Goal: Information Seeking & Learning: Understand process/instructions

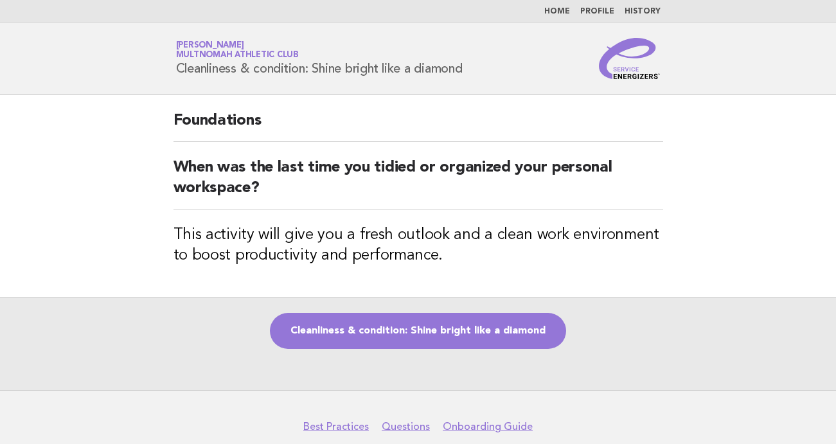
click at [642, 13] on link "History" at bounding box center [642, 12] width 36 height 8
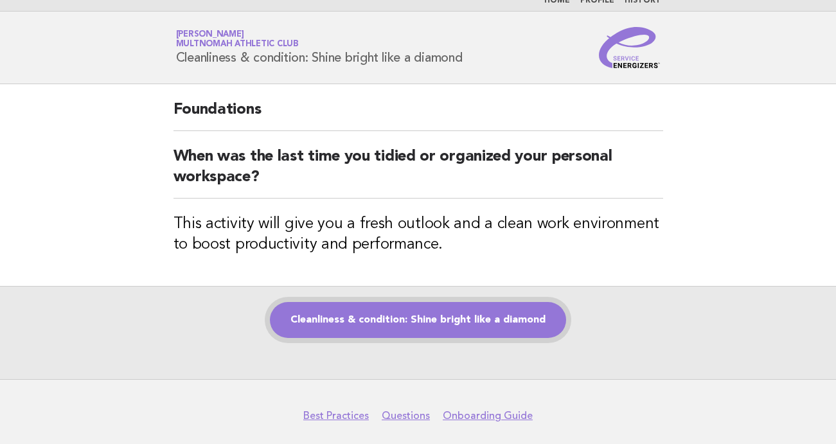
scroll to position [14, 0]
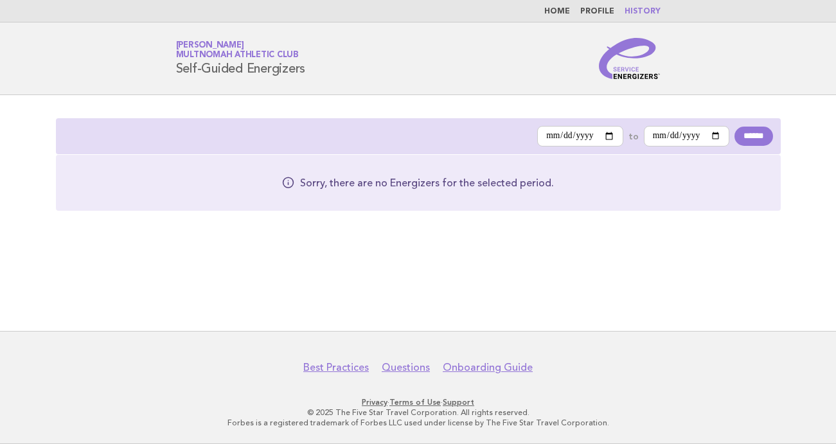
click at [560, 4] on nav "Home Profile History" at bounding box center [418, 11] width 836 height 22
click at [562, 12] on link "Home" at bounding box center [557, 12] width 26 height 8
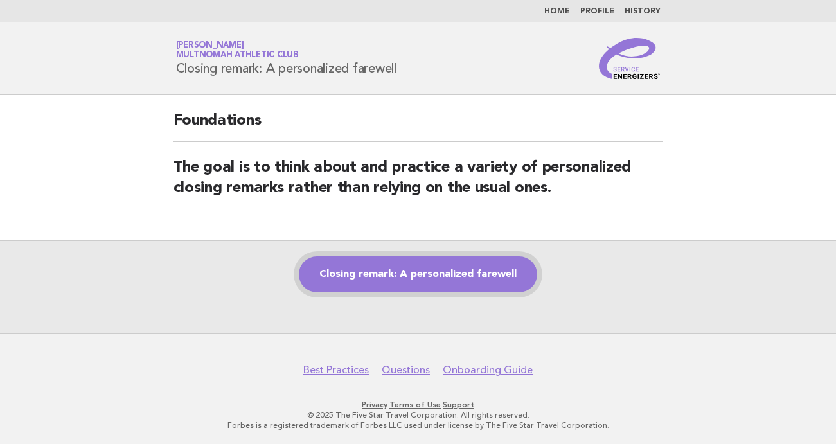
click at [399, 281] on link "Closing remark: A personalized farewell" at bounding box center [418, 274] width 238 height 36
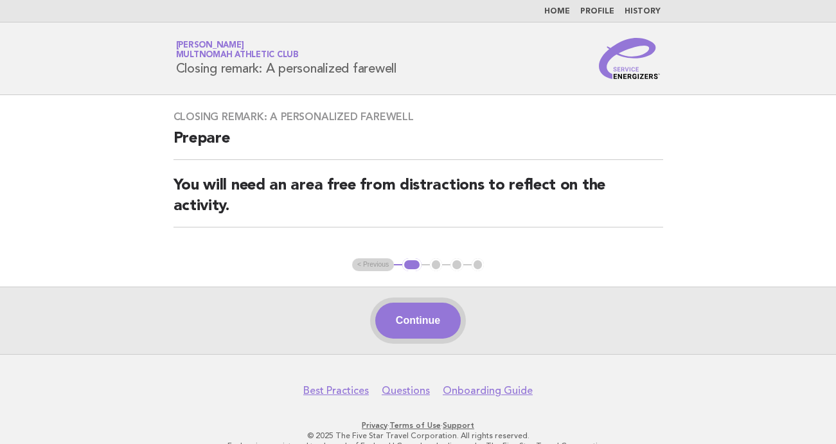
click at [408, 322] on button "Continue" at bounding box center [417, 321] width 85 height 36
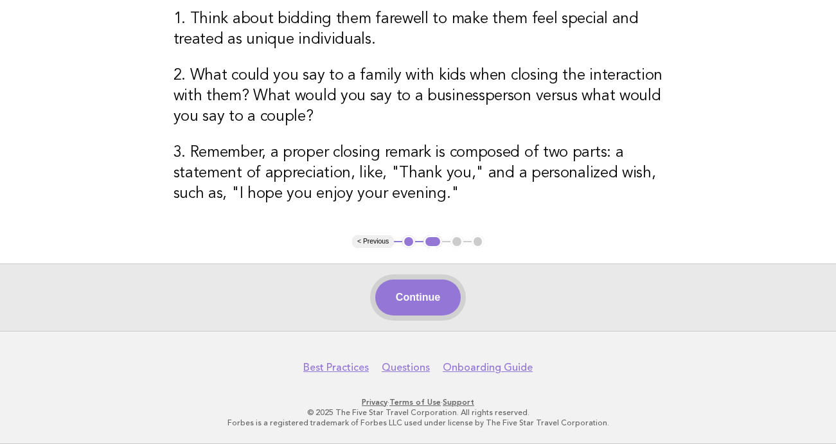
click at [424, 295] on button "Continue" at bounding box center [417, 297] width 85 height 36
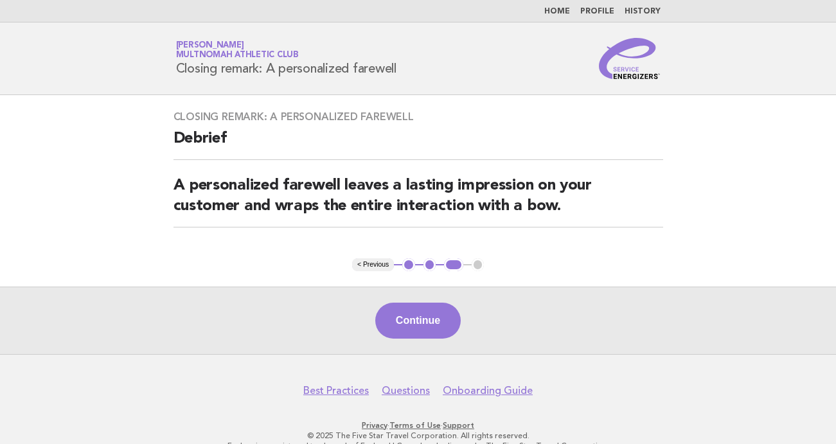
scroll to position [23, 0]
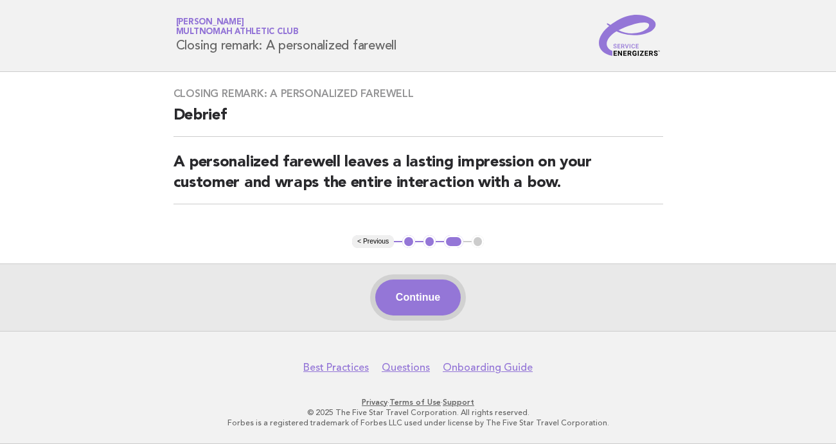
click at [442, 301] on button "Continue" at bounding box center [417, 297] width 85 height 36
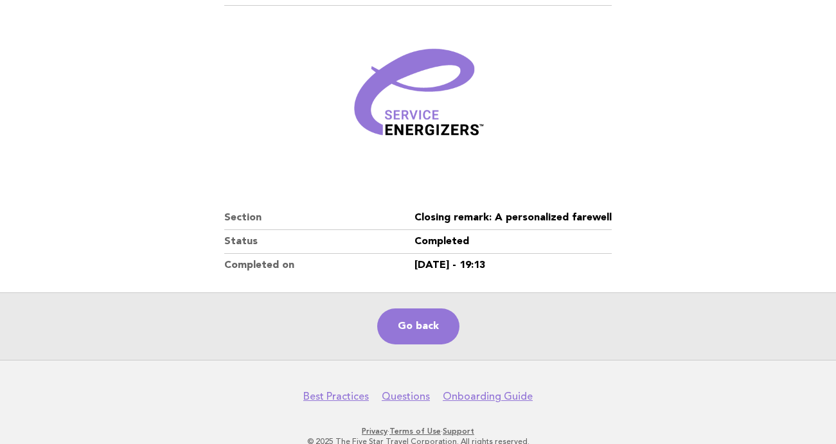
scroll to position [165, 0]
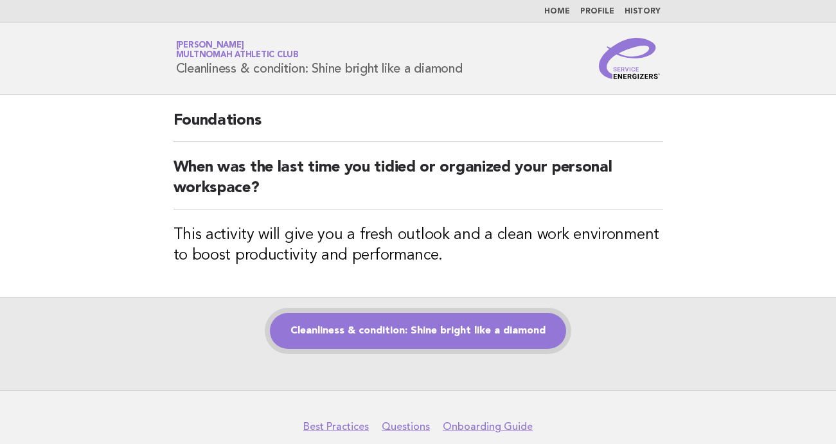
click at [419, 337] on link "Cleanliness & condition: Shine bright like a diamond" at bounding box center [418, 331] width 296 height 36
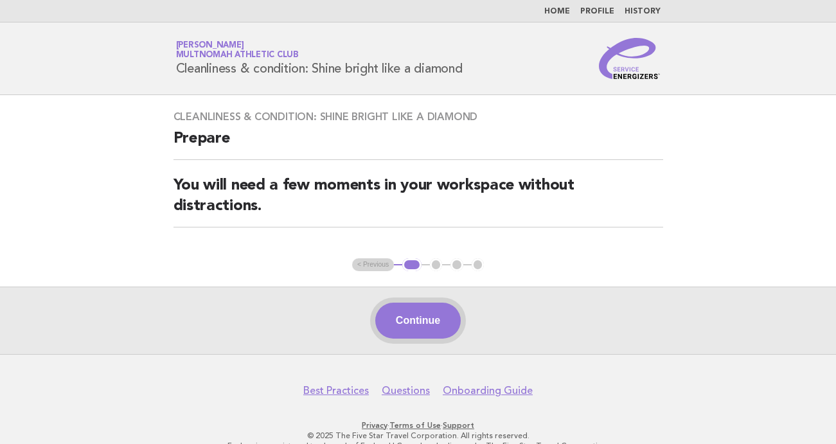
click at [450, 317] on button "Continue" at bounding box center [417, 321] width 85 height 36
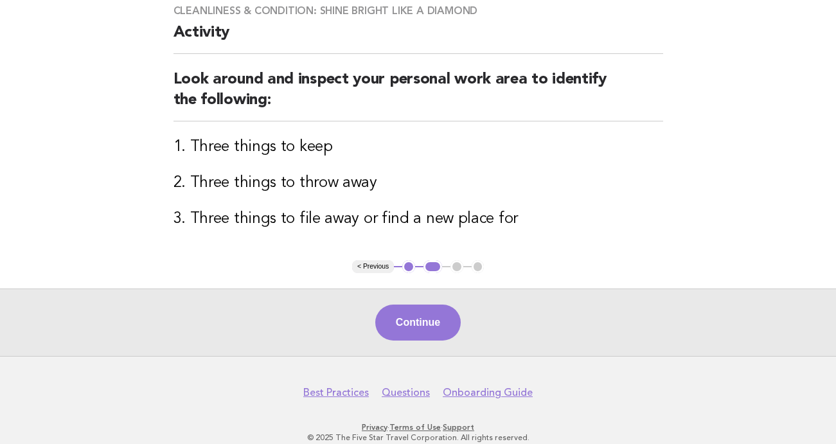
scroll to position [131, 0]
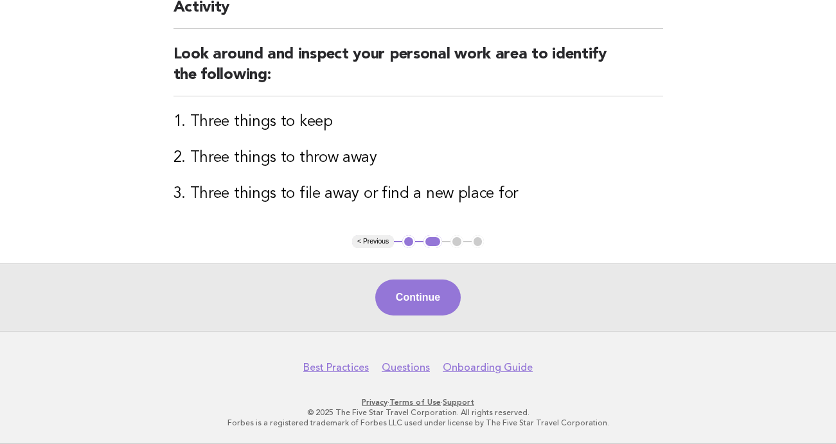
click at [465, 283] on div "Continue" at bounding box center [418, 296] width 836 height 67
click at [419, 300] on button "Continue" at bounding box center [417, 297] width 85 height 36
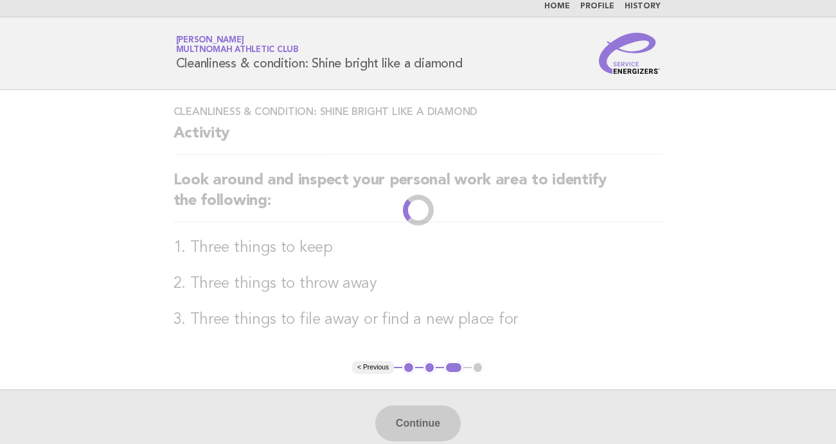
scroll to position [0, 0]
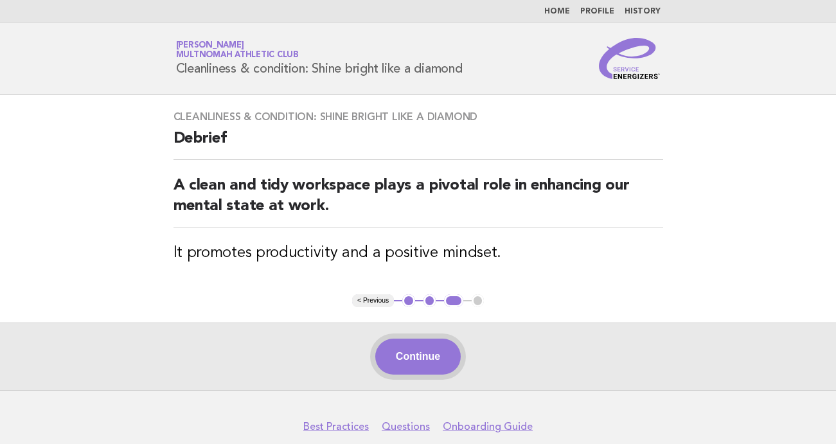
click at [434, 348] on button "Continue" at bounding box center [417, 357] width 85 height 36
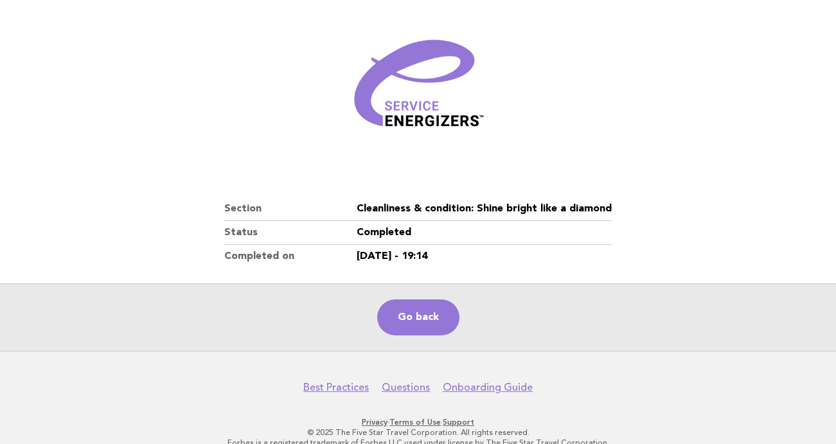
scroll to position [165, 0]
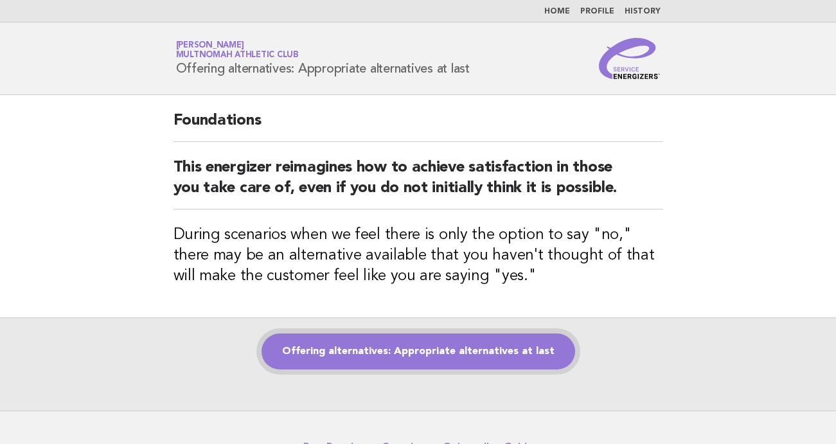
click at [516, 351] on link "Offering alternatives: Appropriate alternatives at last" at bounding box center [417, 351] width 313 height 36
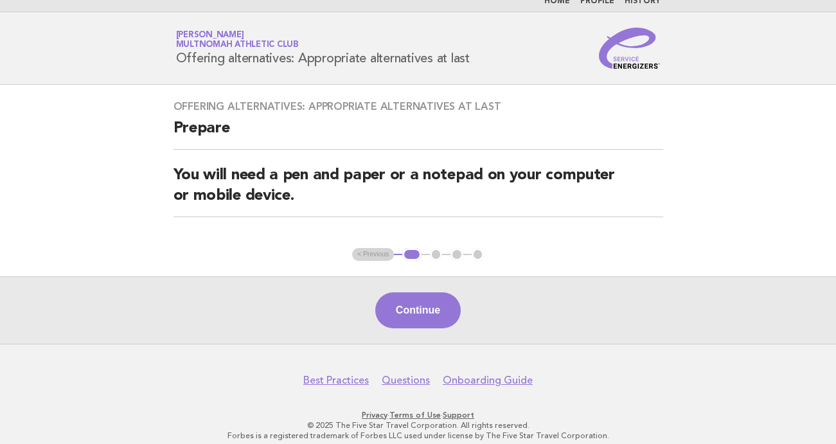
scroll to position [23, 0]
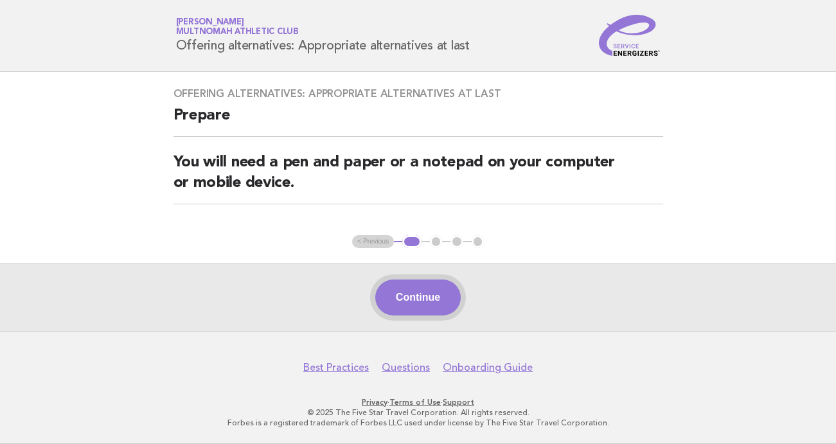
click at [438, 302] on button "Continue" at bounding box center [417, 297] width 85 height 36
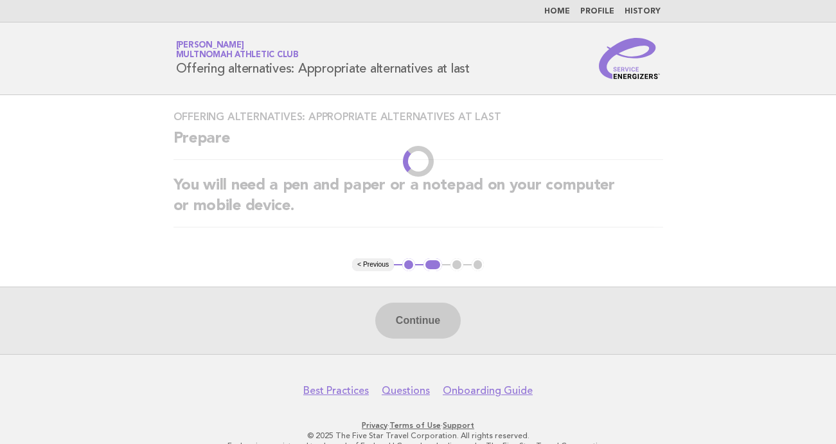
scroll to position [0, 0]
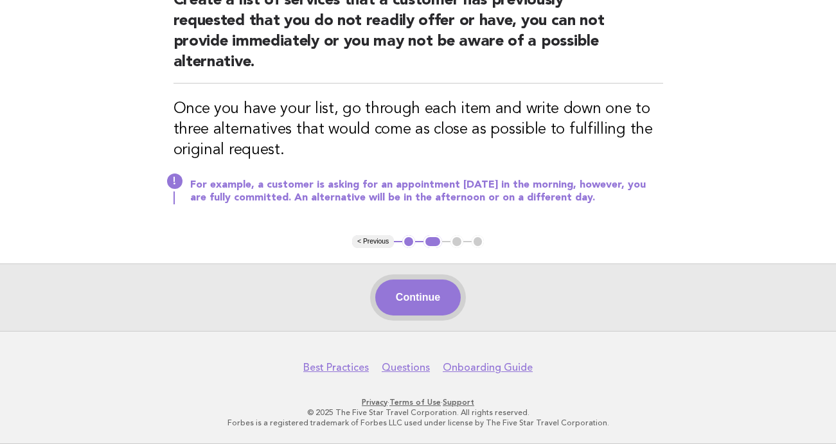
click at [431, 299] on button "Continue" at bounding box center [417, 297] width 85 height 36
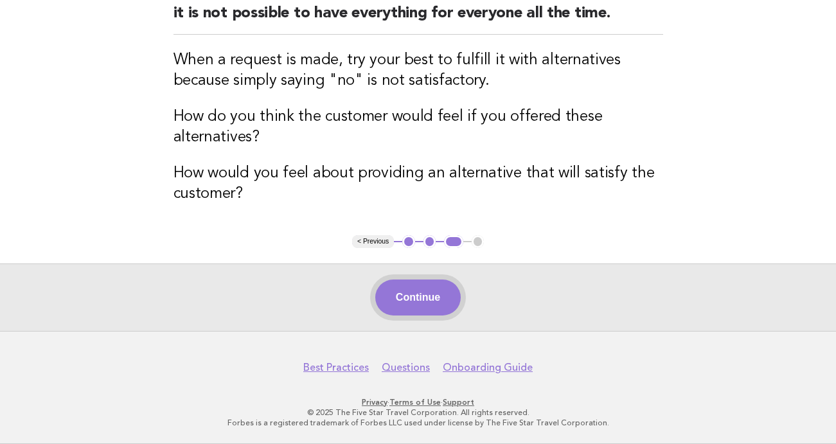
click at [448, 296] on button "Continue" at bounding box center [417, 297] width 85 height 36
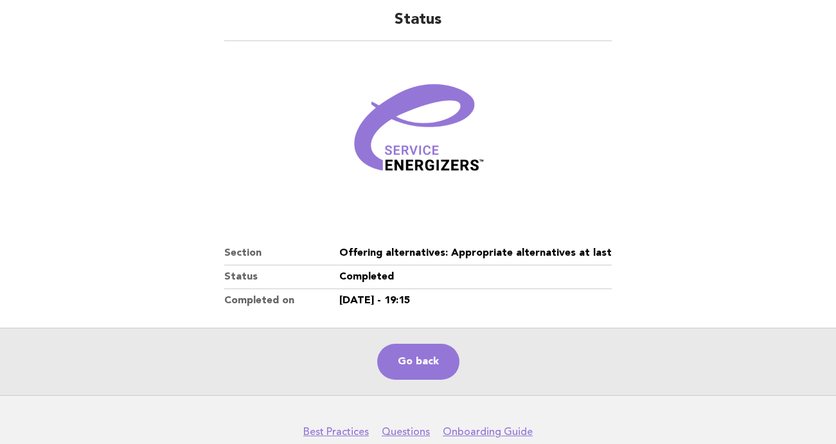
scroll to position [165, 0]
